Goal: Task Accomplishment & Management: Manage account settings

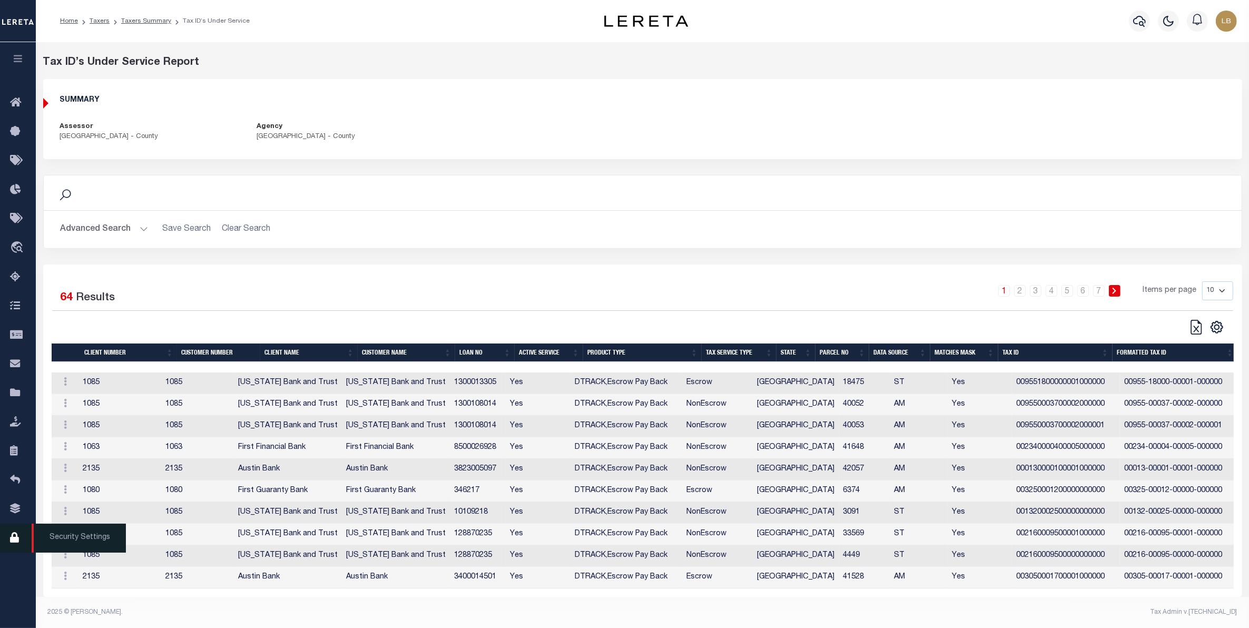
click at [14, 544] on icon at bounding box center [18, 537] width 17 height 13
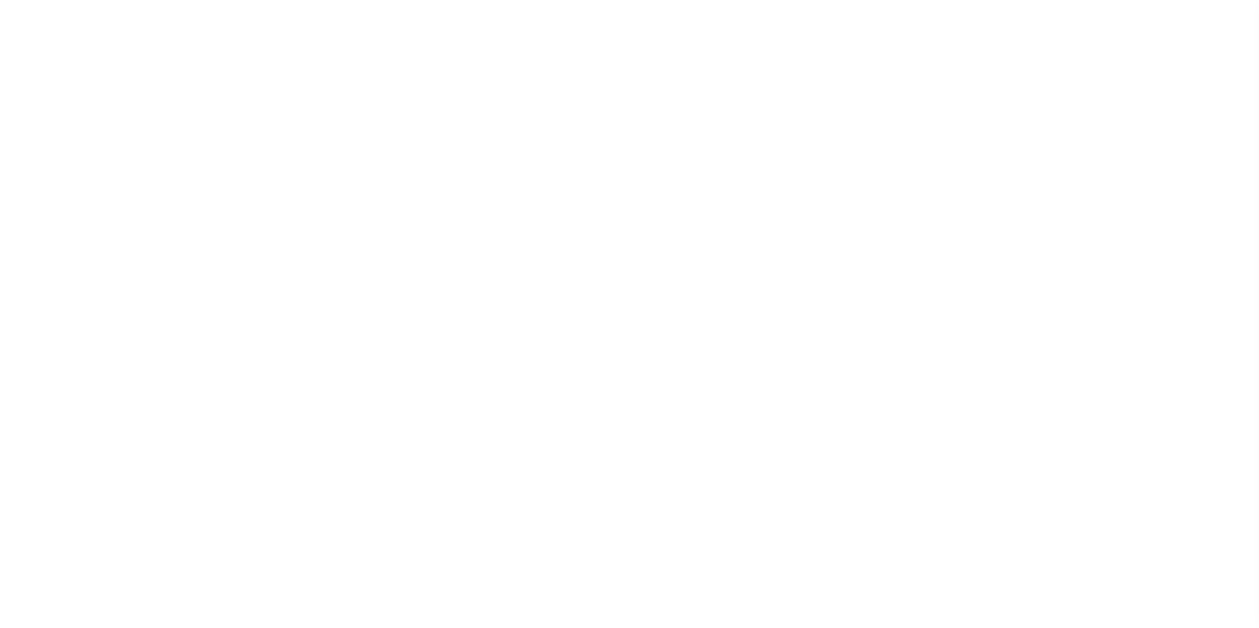
select select "100"
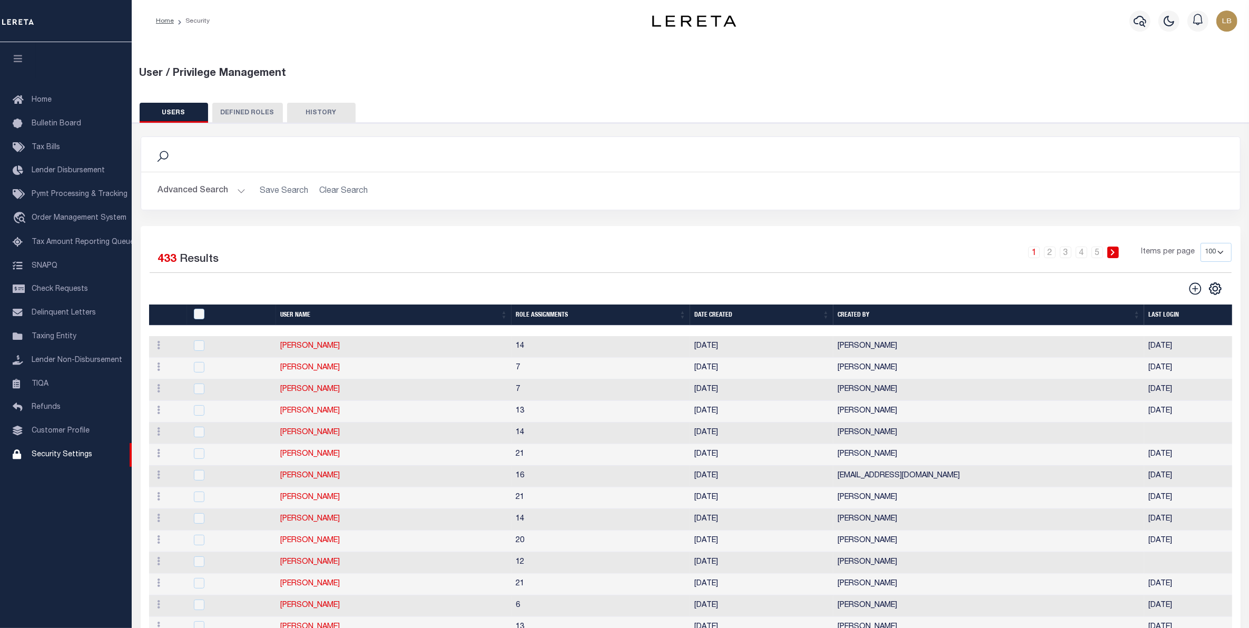
scroll to position [329, 0]
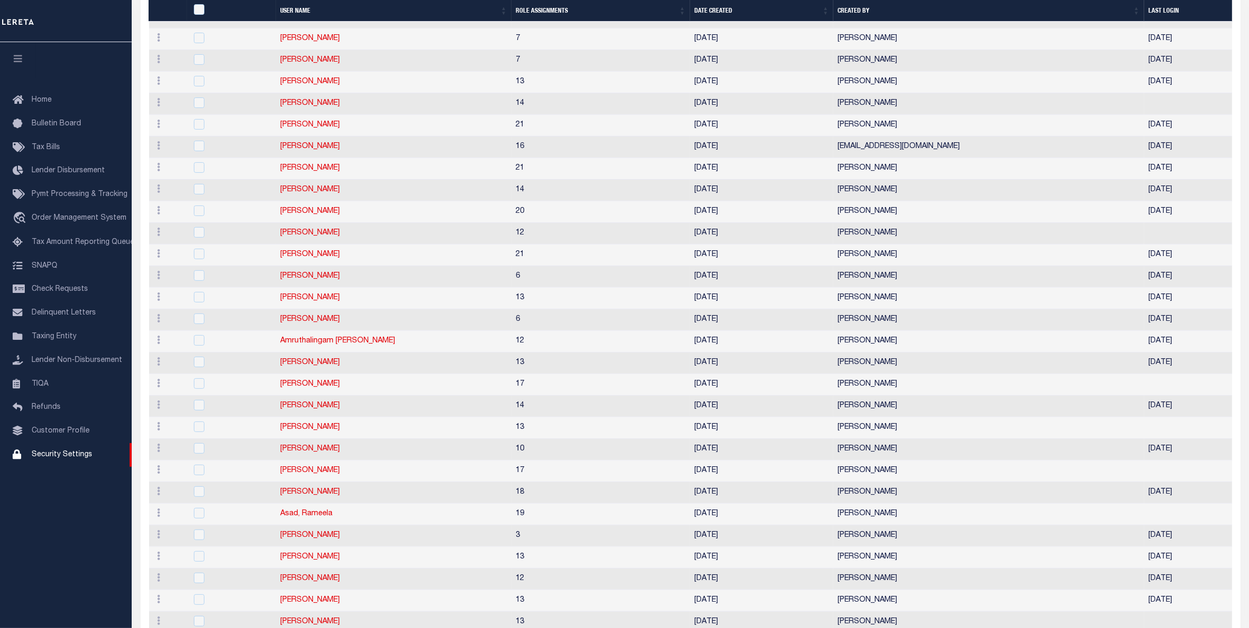
drag, startPoint x: 331, startPoint y: 370, endPoint x: 325, endPoint y: 361, distance: 10.8
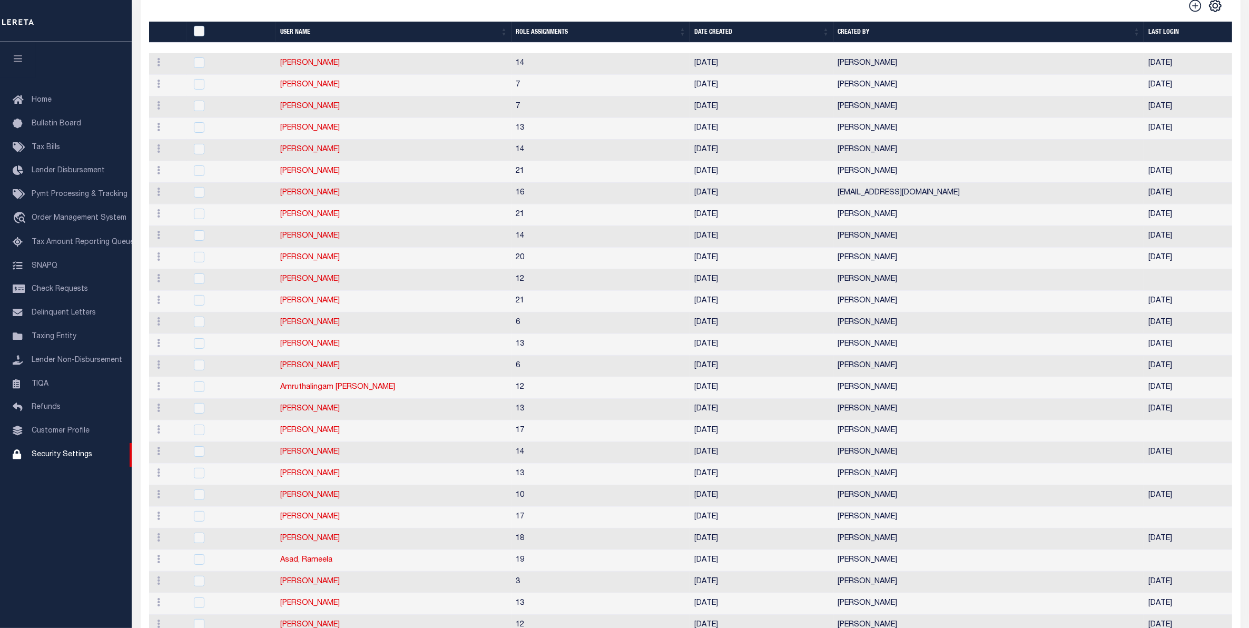
scroll to position [0, 0]
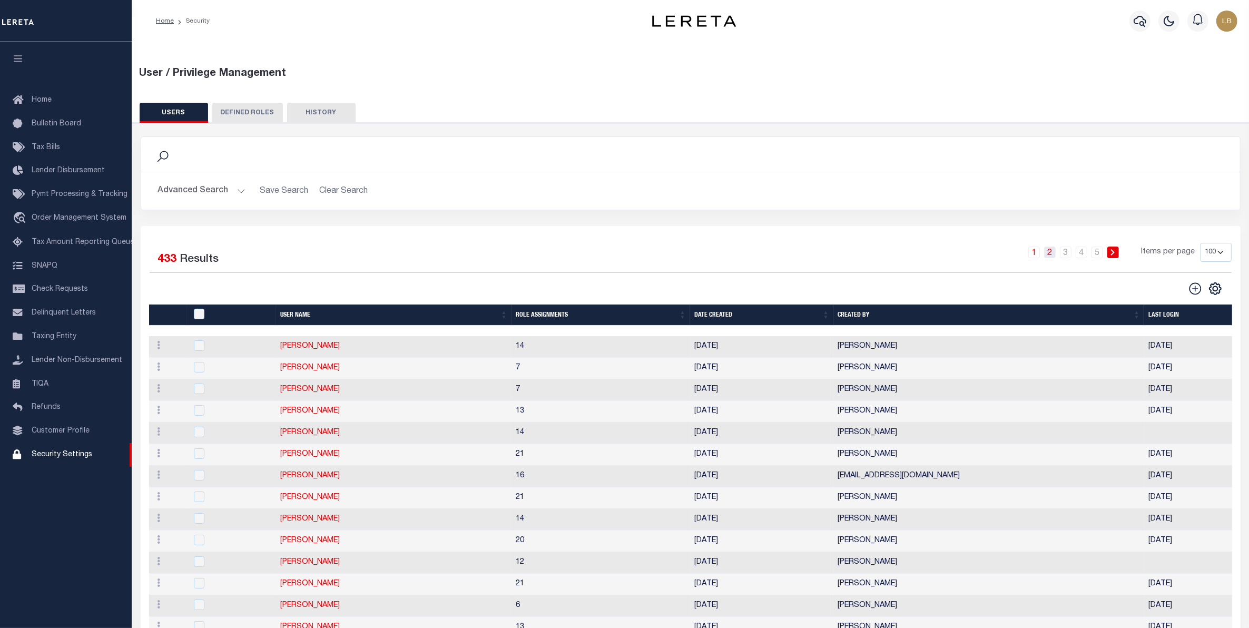
click at [1048, 254] on link "2" at bounding box center [1050, 252] width 12 height 12
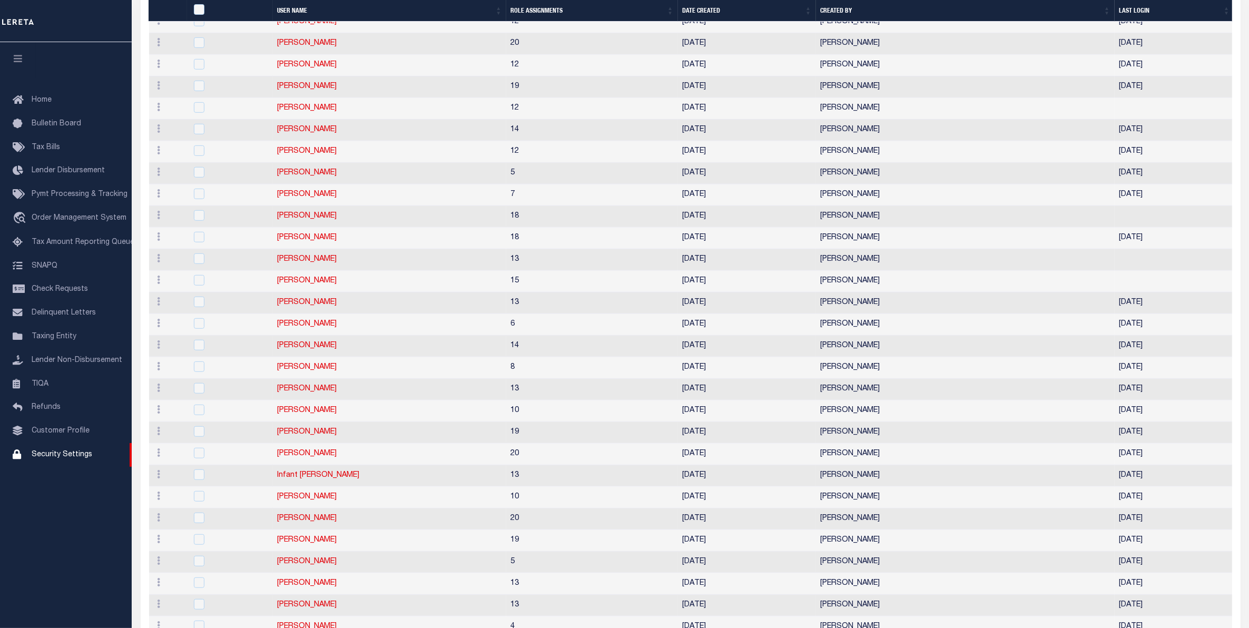
scroll to position [1119, 0]
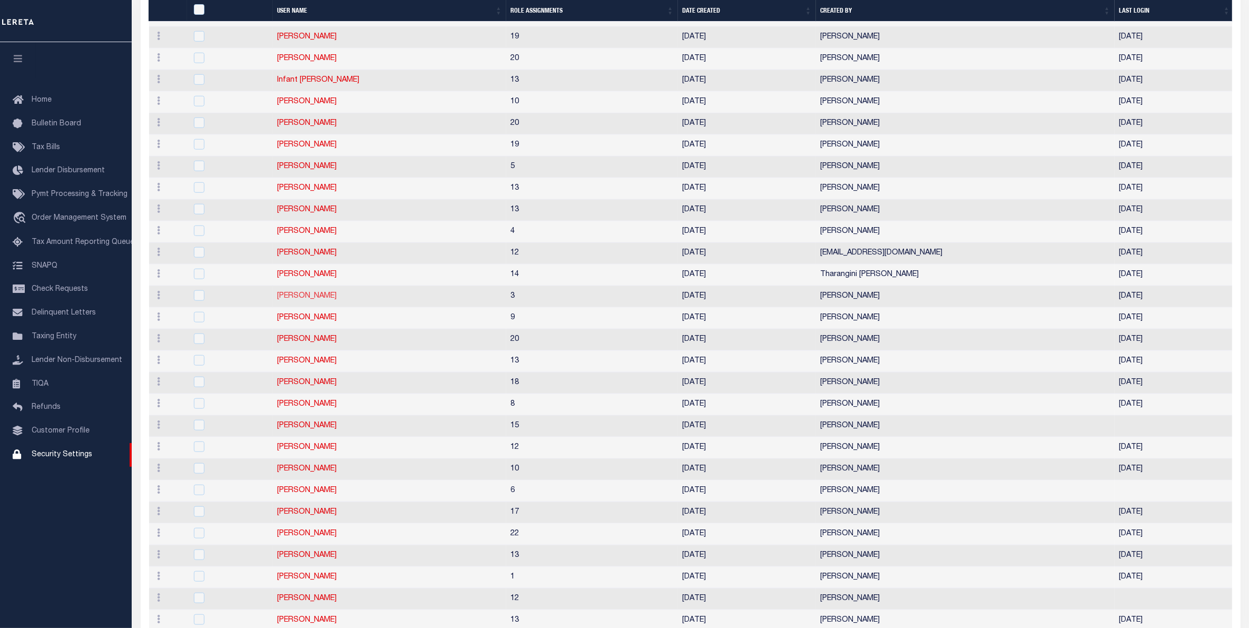
click at [294, 300] on link "[PERSON_NAME]" at bounding box center [307, 295] width 60 height 7
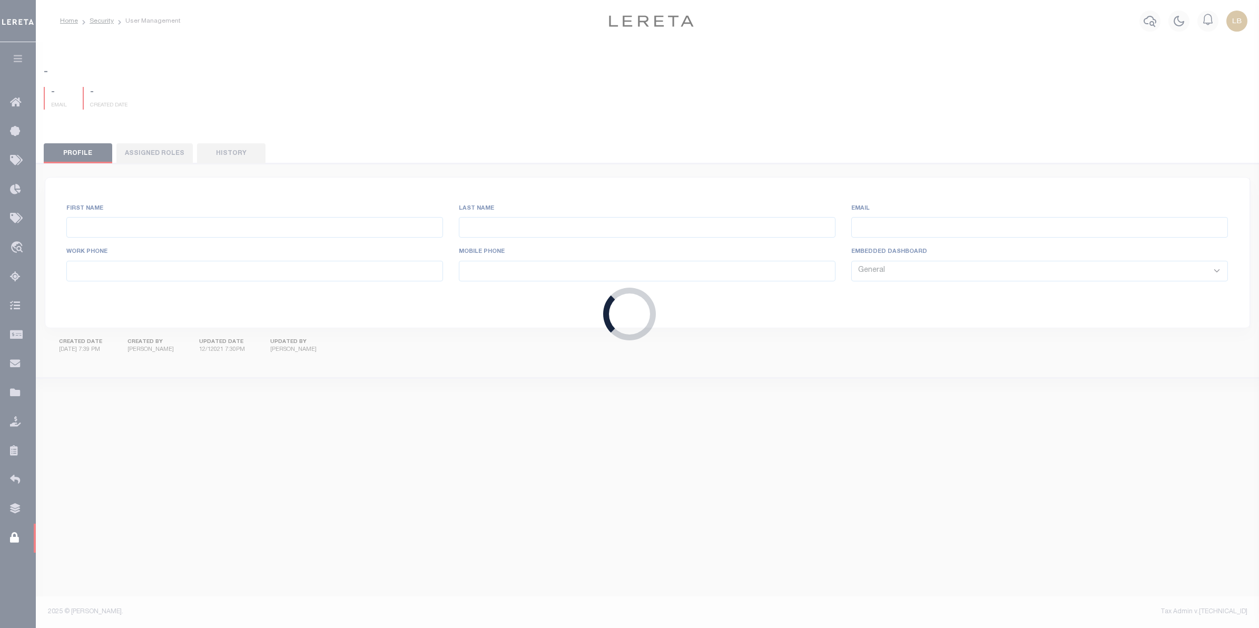
type input "Jithin"
type input "Pandith"
type input "Jithin.Pandith@accumatch.com"
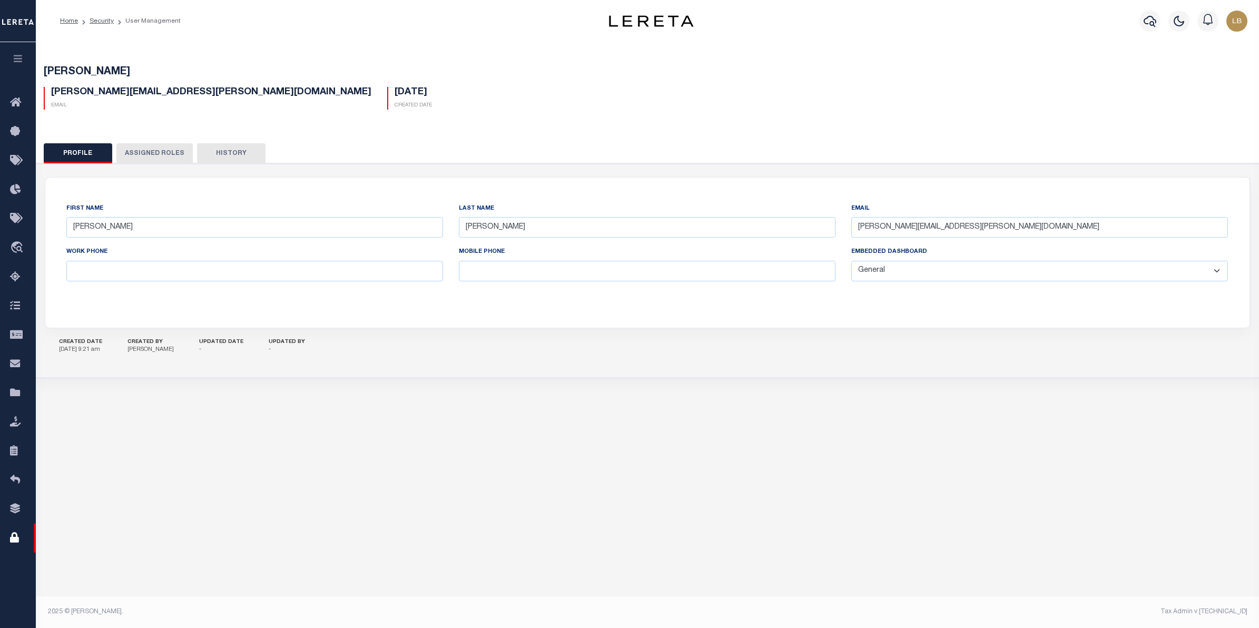
click at [156, 156] on button "Assigned Roles" at bounding box center [154, 153] width 76 height 20
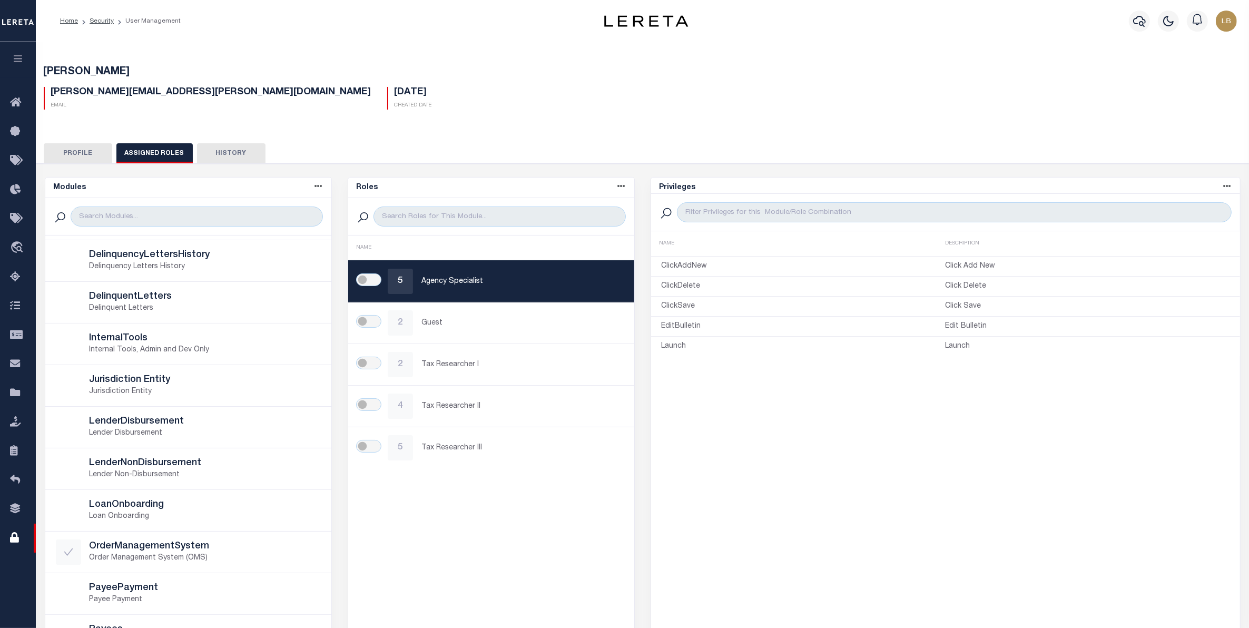
scroll to position [329, 0]
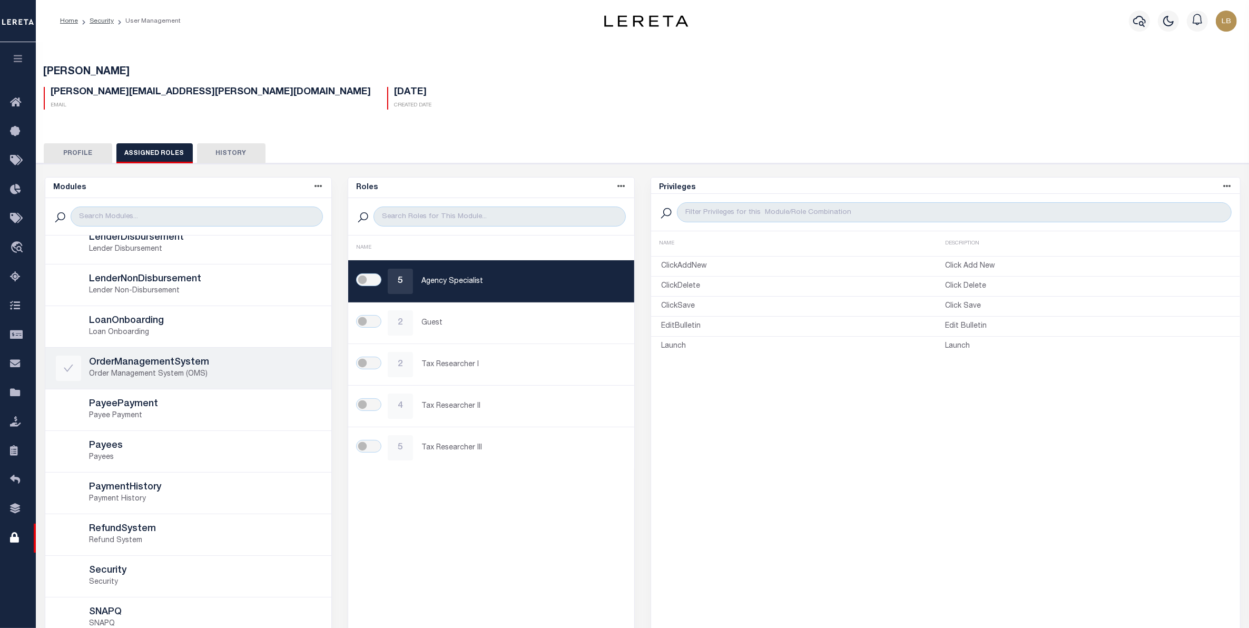
click at [137, 367] on h5 "OrderManagementSystem" at bounding box center [205, 363] width 231 height 12
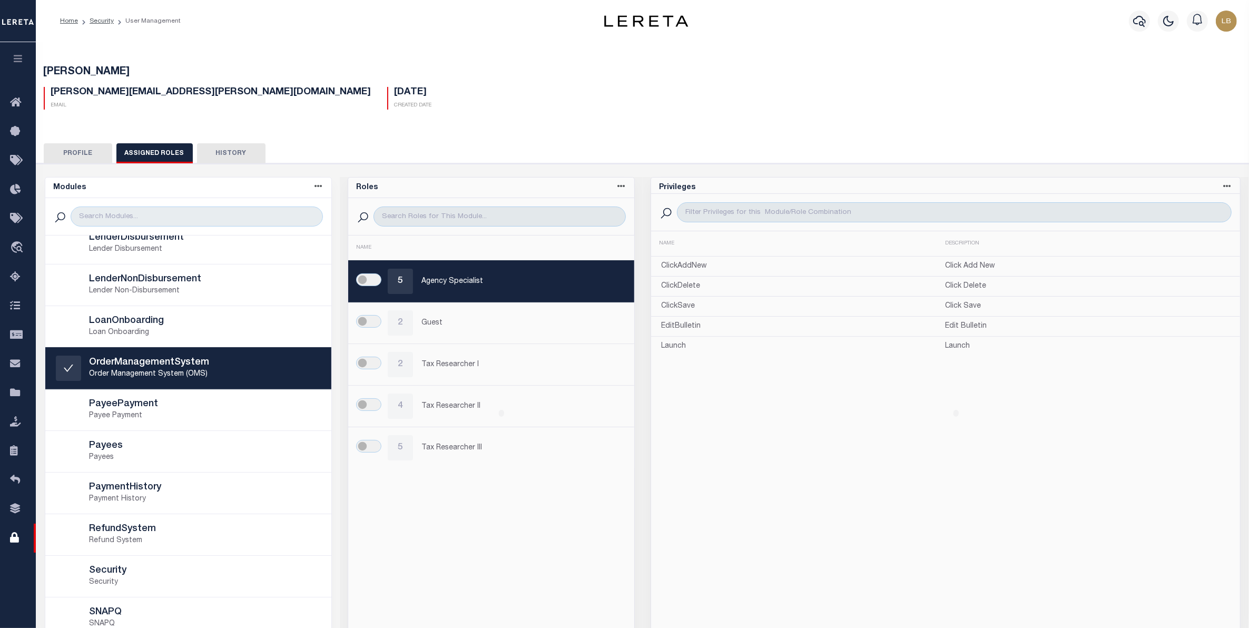
scroll to position [328, 0]
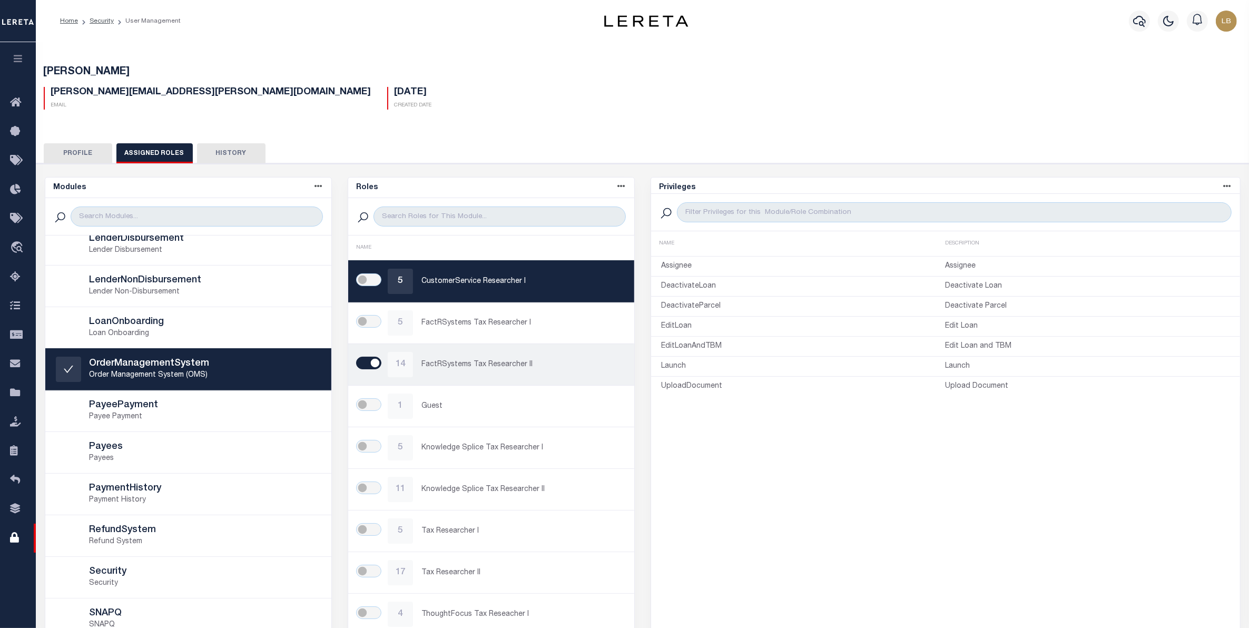
click at [393, 371] on div "14" at bounding box center [400, 364] width 25 height 25
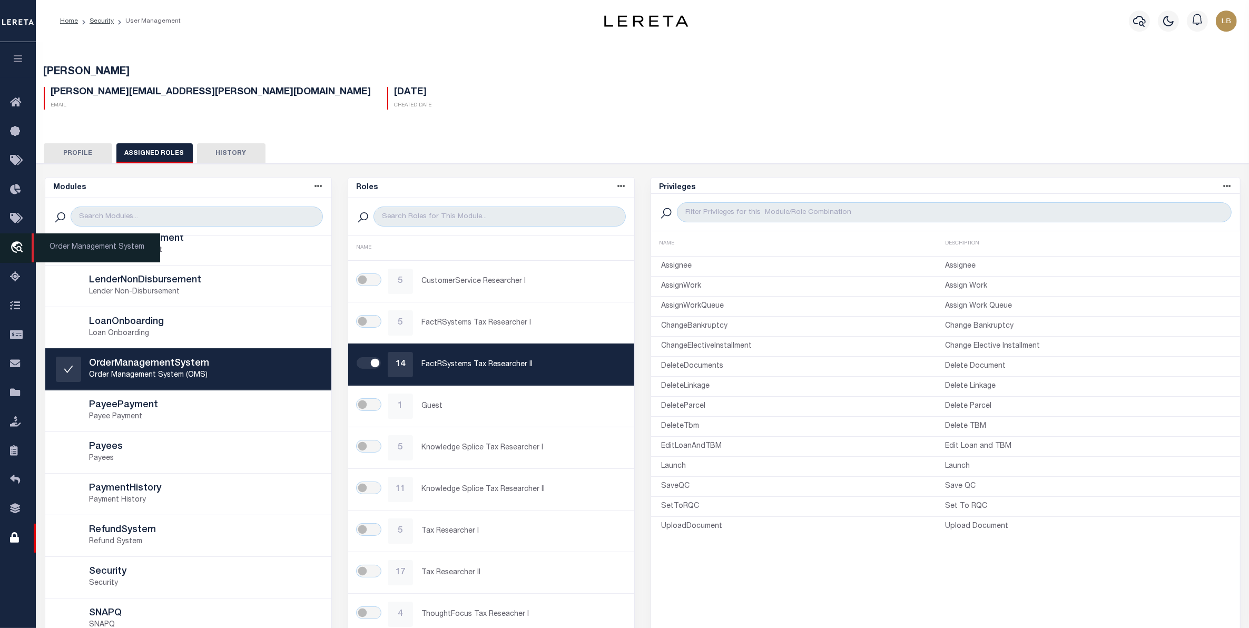
click at [19, 246] on icon "travel_explore" at bounding box center [18, 248] width 17 height 14
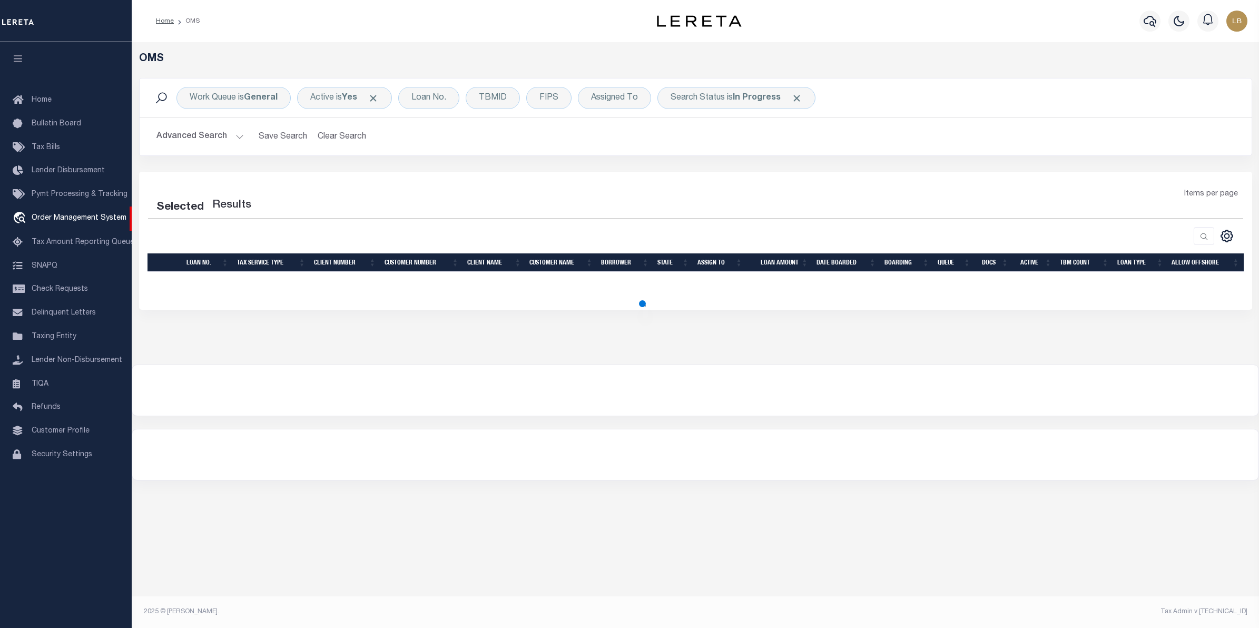
select select "200"
